Goal: Find specific page/section: Find specific page/section

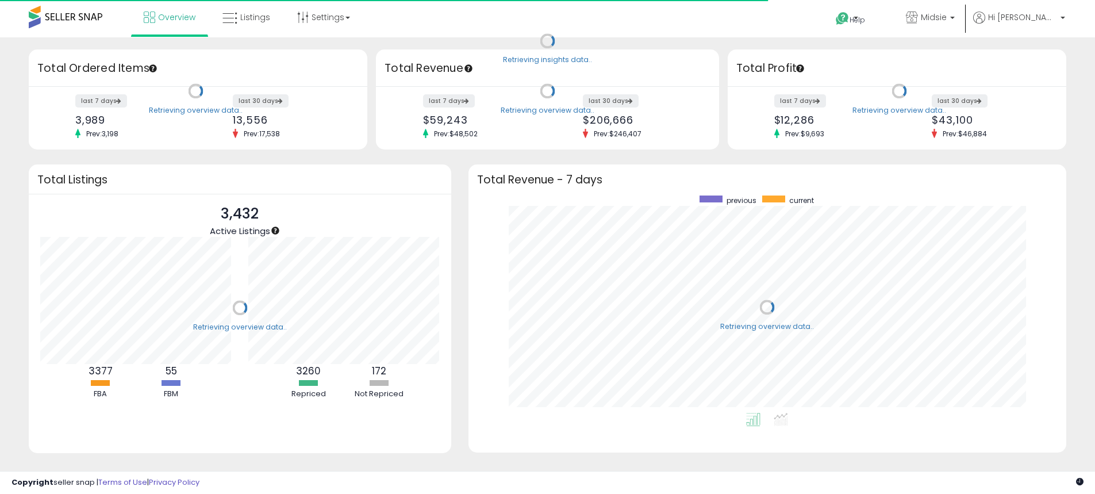
scroll to position [217, 575]
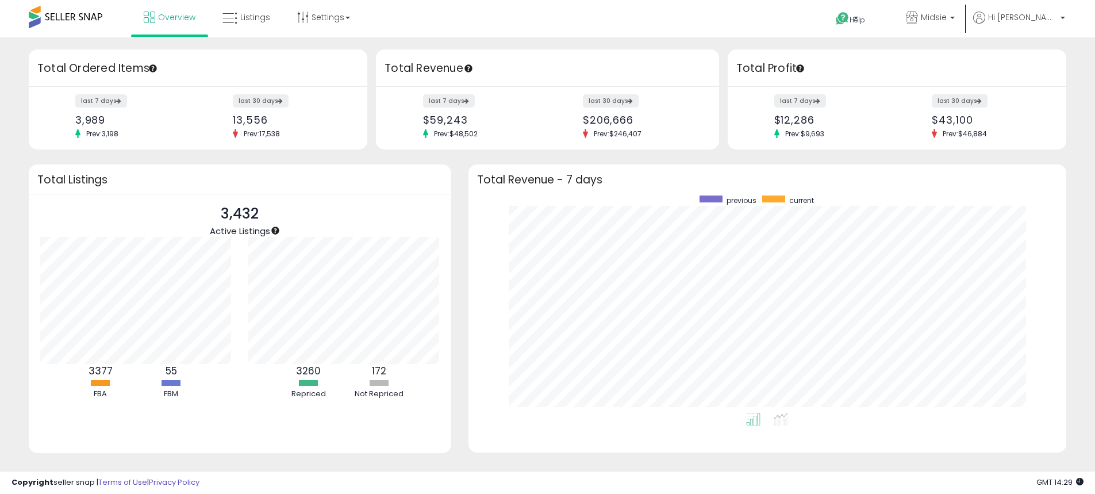
click at [247, 34] on ul "Overview Listings" at bounding box center [247, 18] width 232 height 37
click at [253, 29] on link "Listings" at bounding box center [246, 17] width 65 height 34
